Goal: Transaction & Acquisition: Purchase product/service

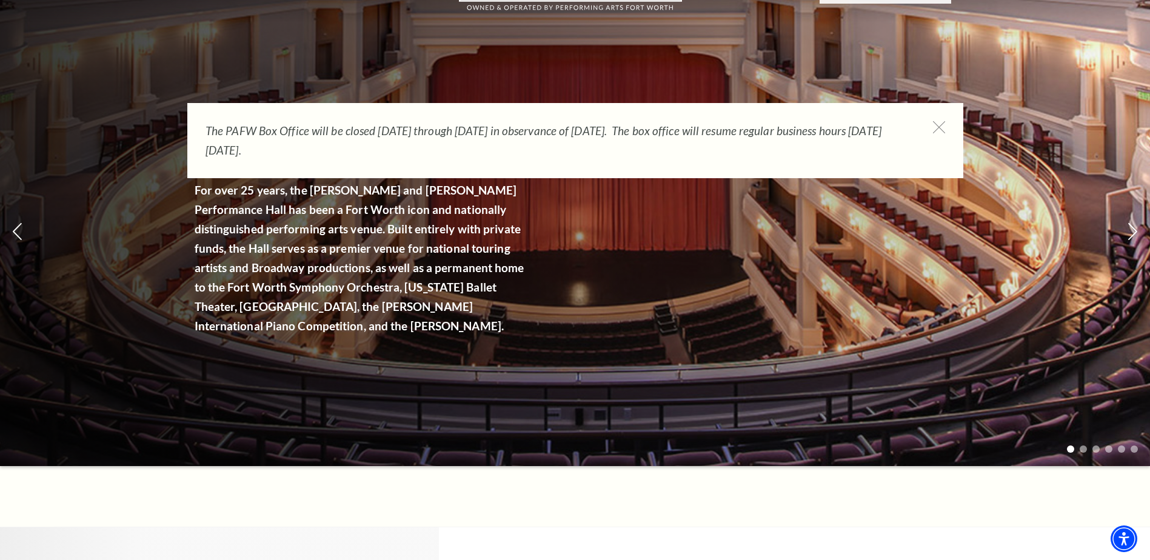
scroll to position [182, 0]
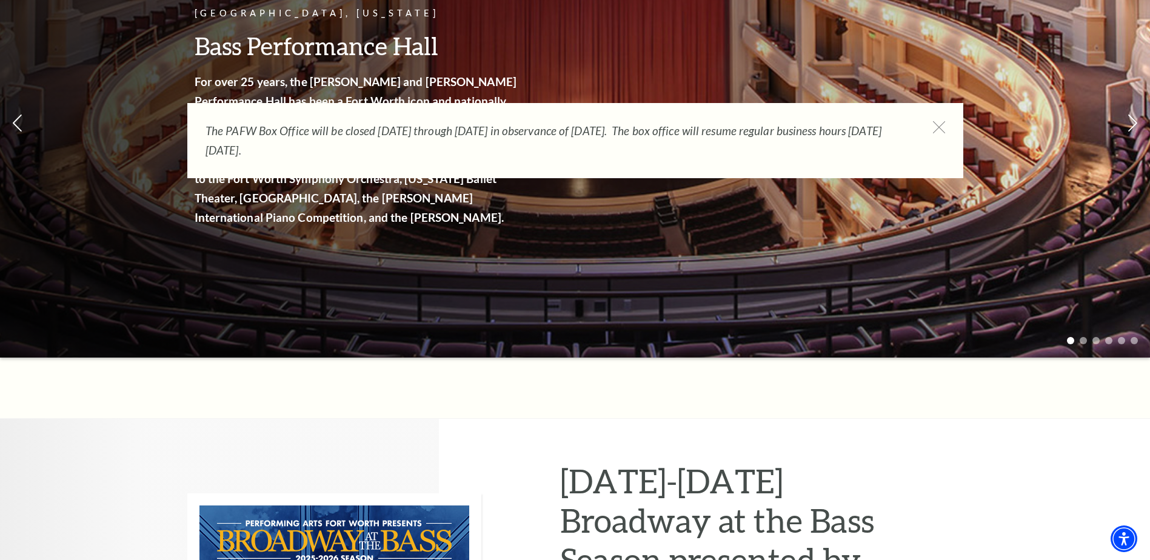
click at [948, 126] on div "The PAFW Box Office will be closed Saturday, August 30th through Monday, Septem…" at bounding box center [575, 140] width 776 height 75
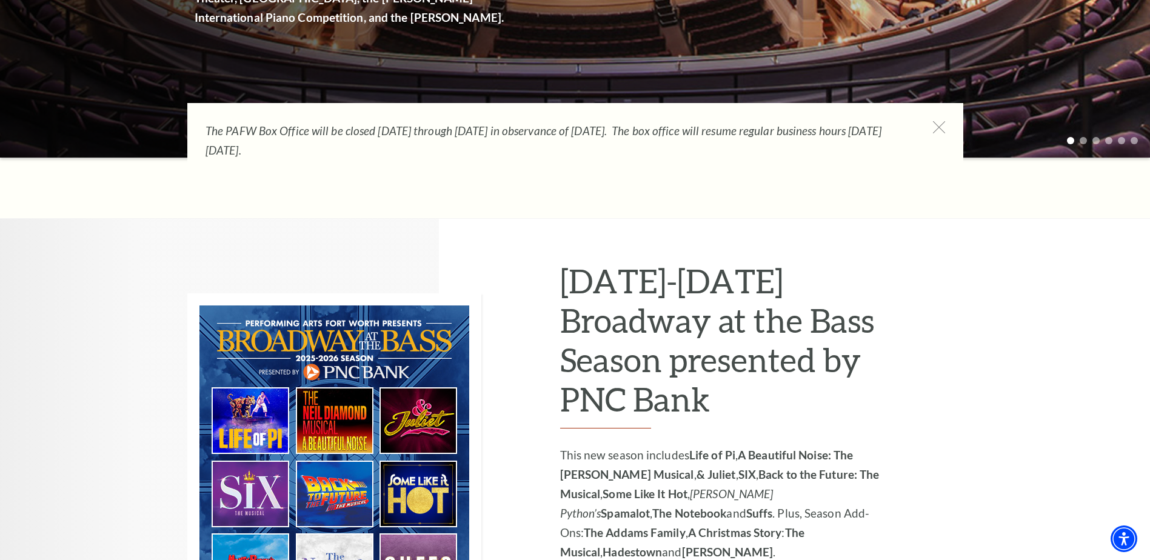
scroll to position [364, 0]
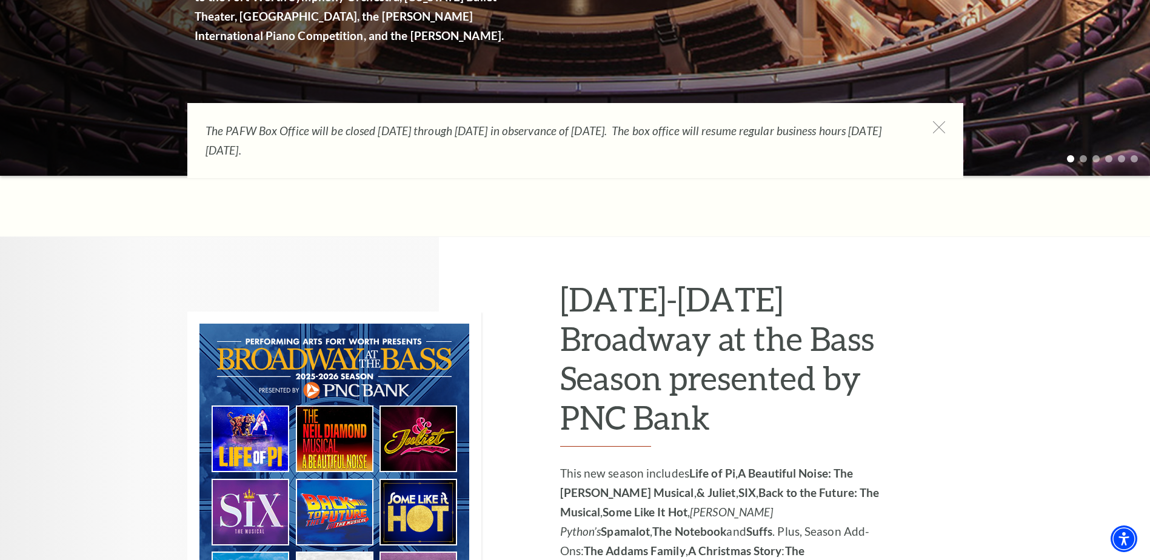
click at [130, 366] on div "2025-2026 Broadway at the Bass Season presented by PNC Bank This new season inc…" at bounding box center [575, 477] width 1150 height 480
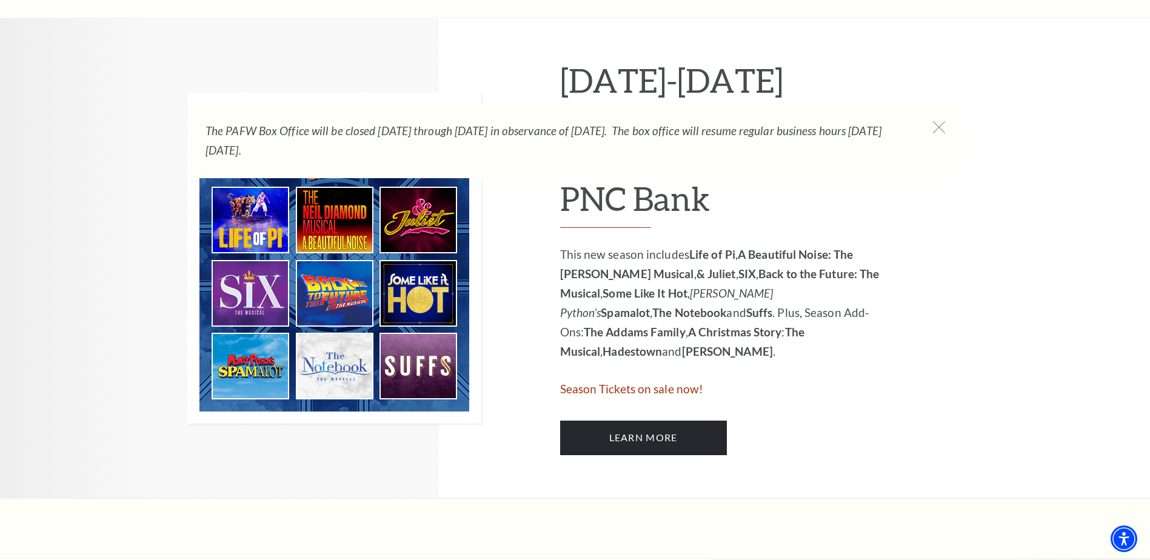
scroll to position [606, 0]
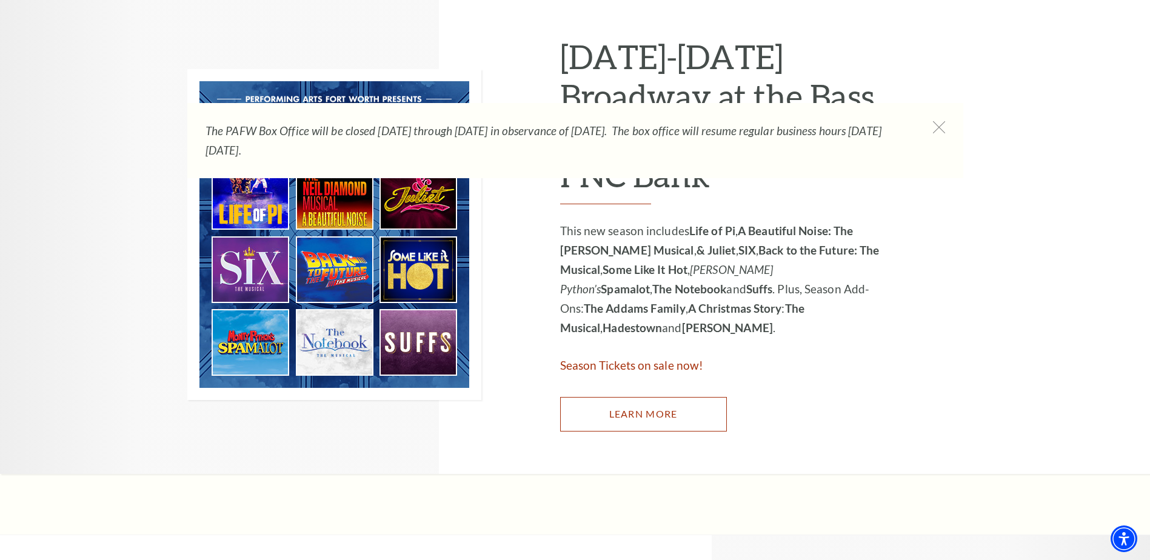
click at [619, 414] on link "Learn More" at bounding box center [643, 414] width 167 height 34
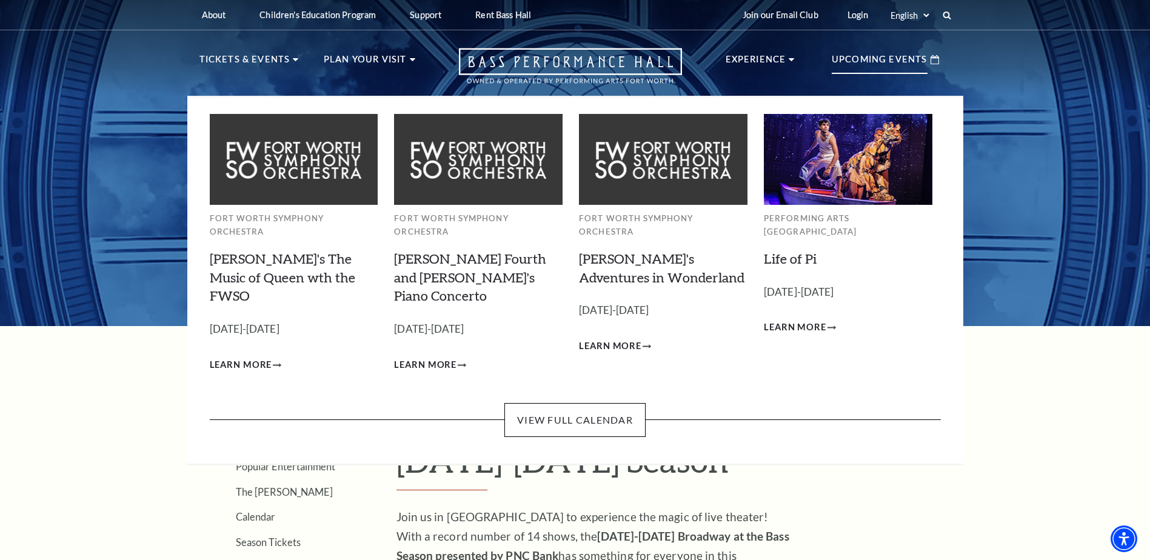
click at [887, 65] on p "Upcoming Events" at bounding box center [880, 63] width 96 height 22
click at [261, 170] on img at bounding box center [294, 159] width 169 height 90
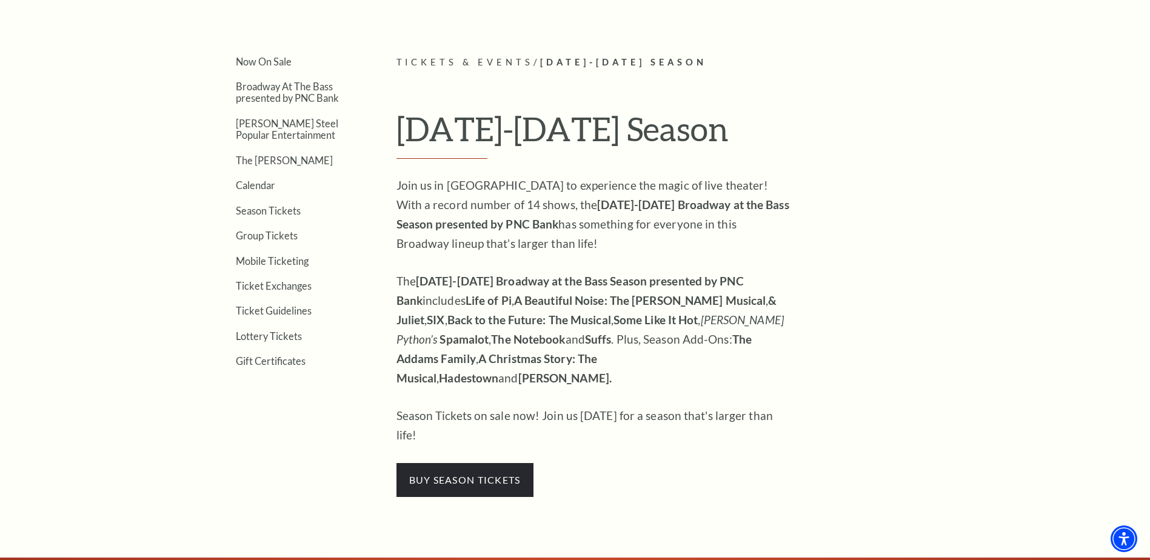
scroll to position [303, 0]
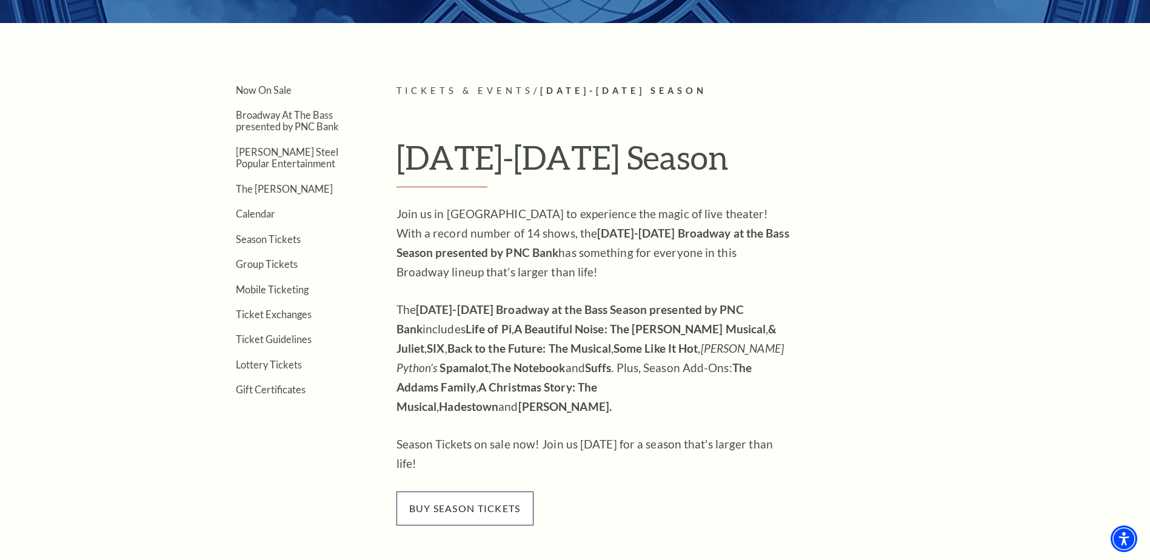
click at [469, 492] on span "buy season tickets" at bounding box center [465, 509] width 137 height 34
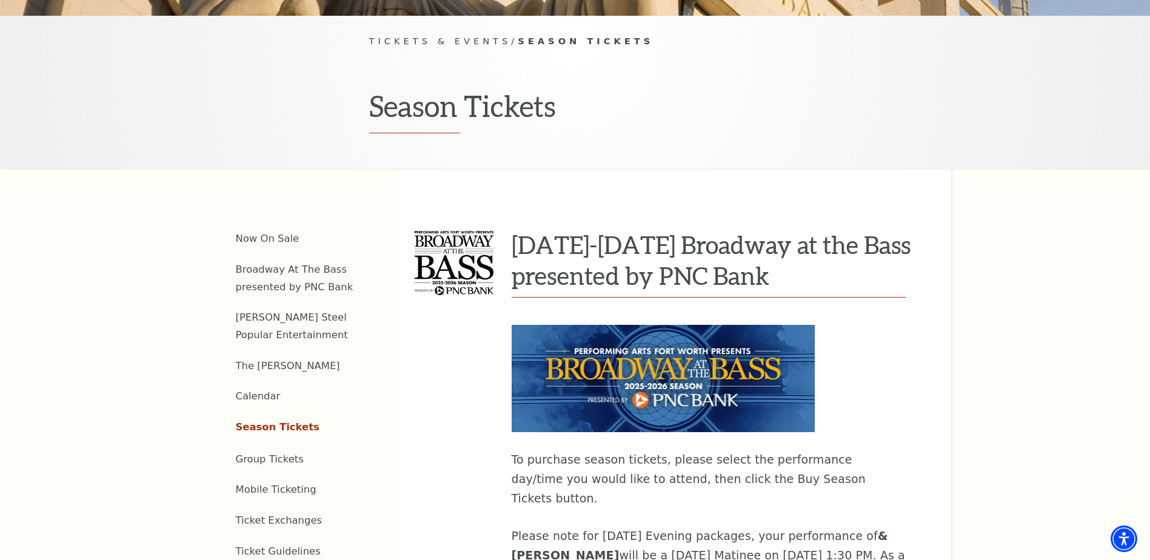
scroll to position [485, 0]
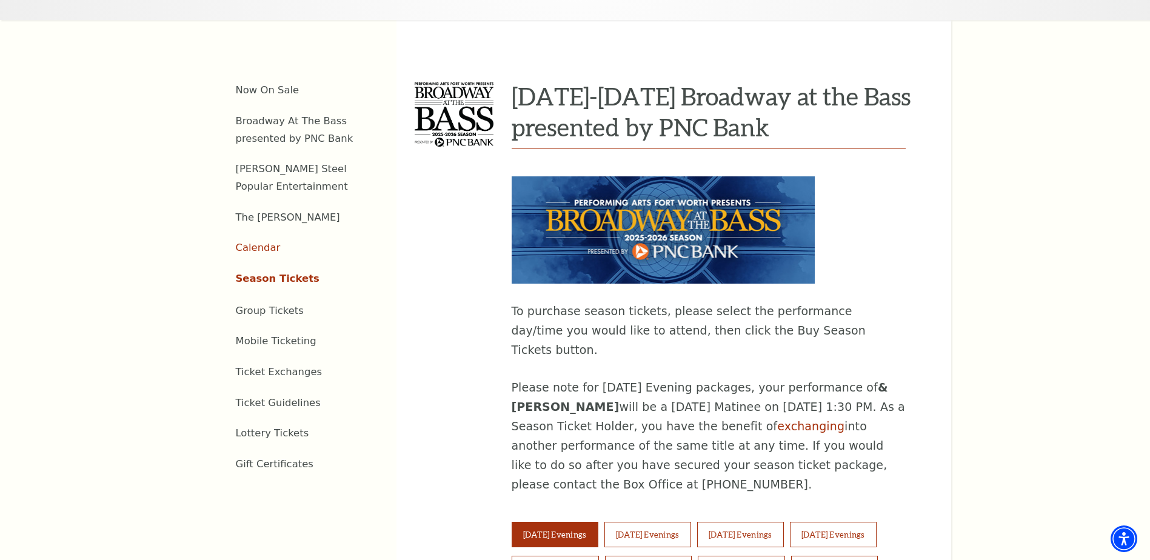
click at [263, 242] on link "Calendar" at bounding box center [258, 248] width 45 height 12
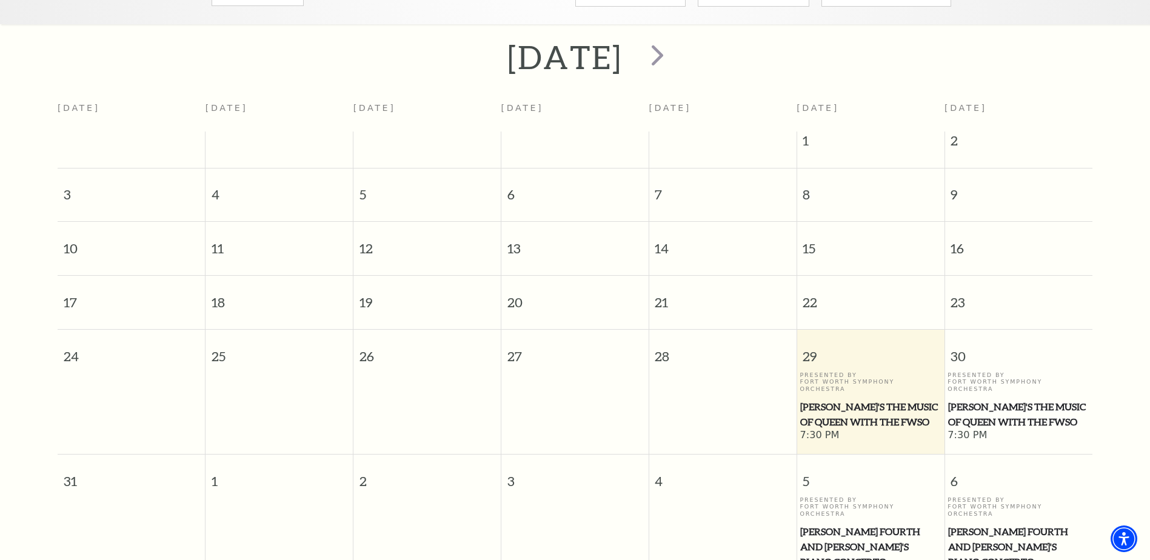
scroll to position [107, 0]
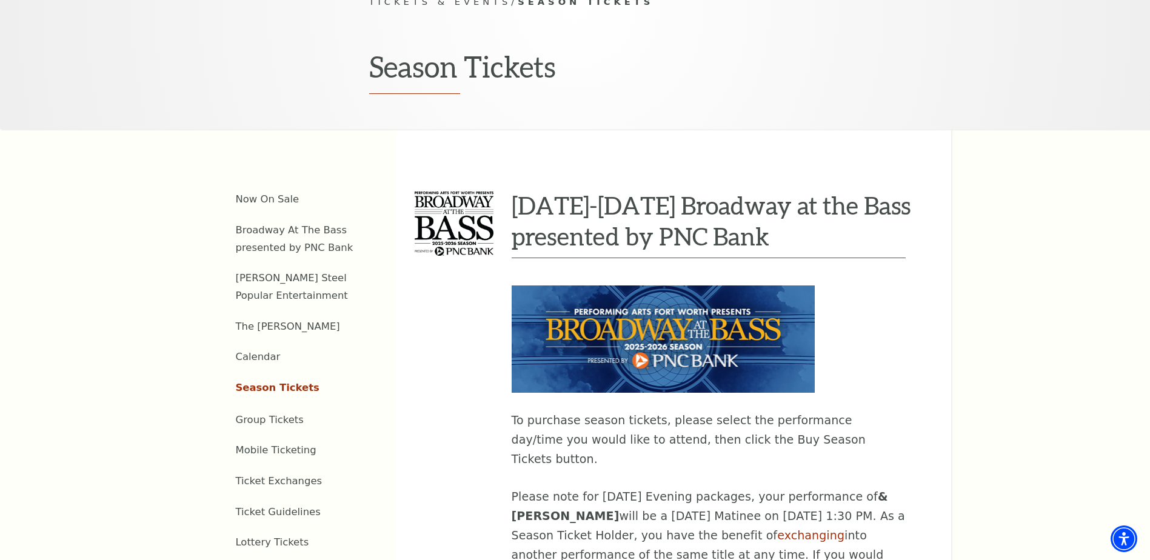
scroll to position [485, 0]
